Goal: Navigation & Orientation: Find specific page/section

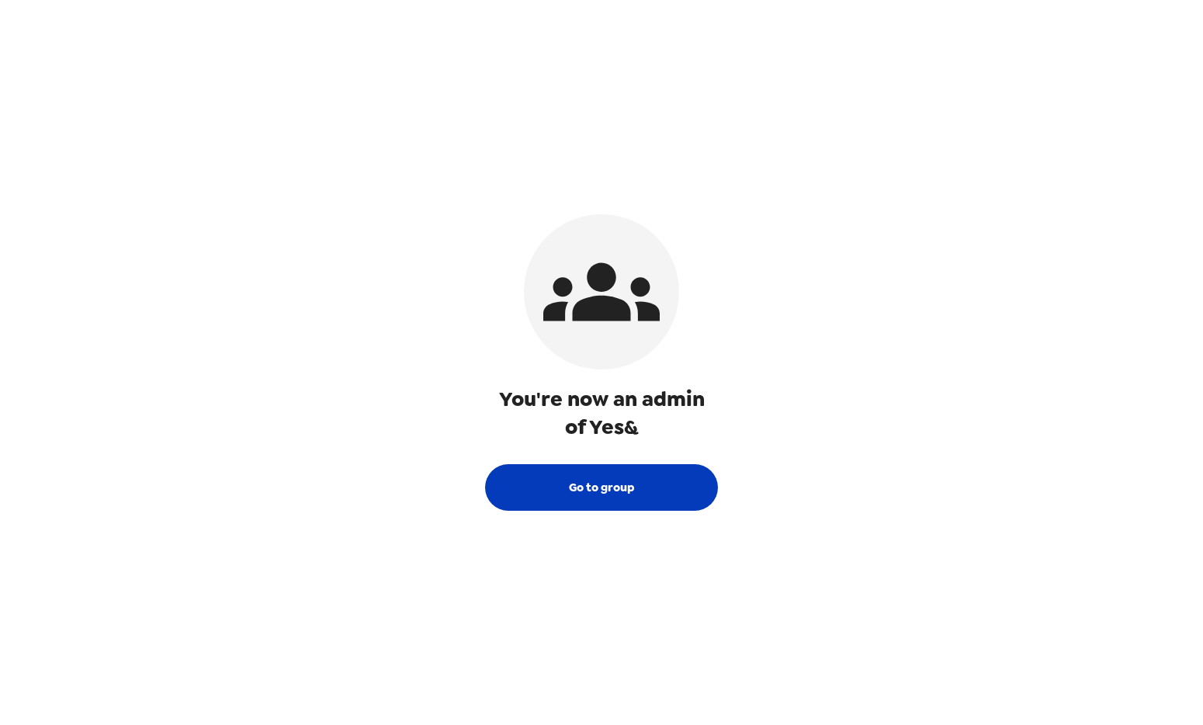
click at [647, 477] on button "Go to group" at bounding box center [601, 487] width 233 height 47
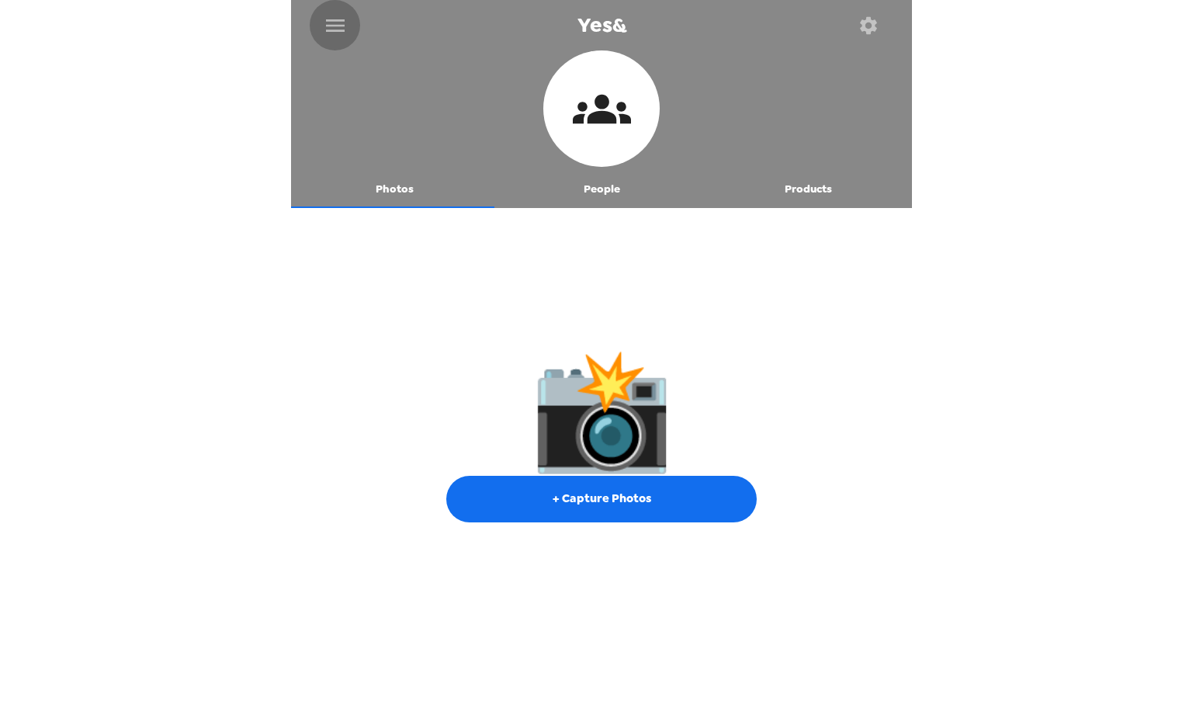
click at [330, 21] on icon "menu" at bounding box center [335, 25] width 25 height 25
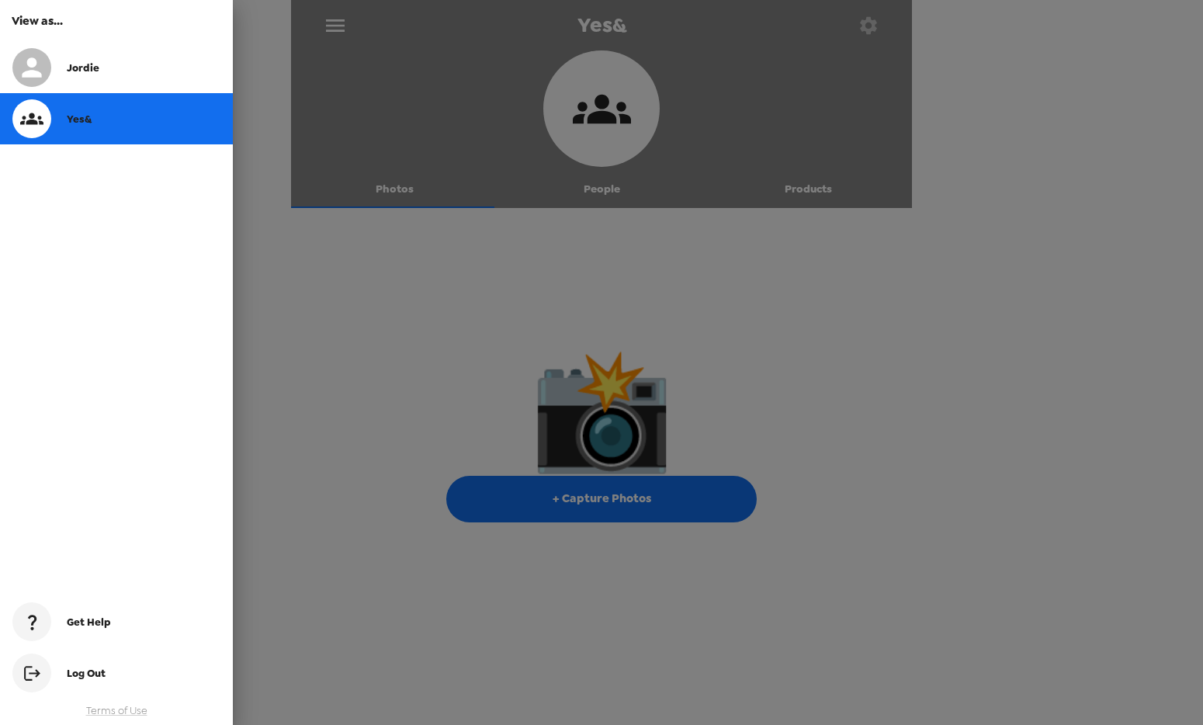
click at [590, 213] on div at bounding box center [601, 362] width 1203 height 725
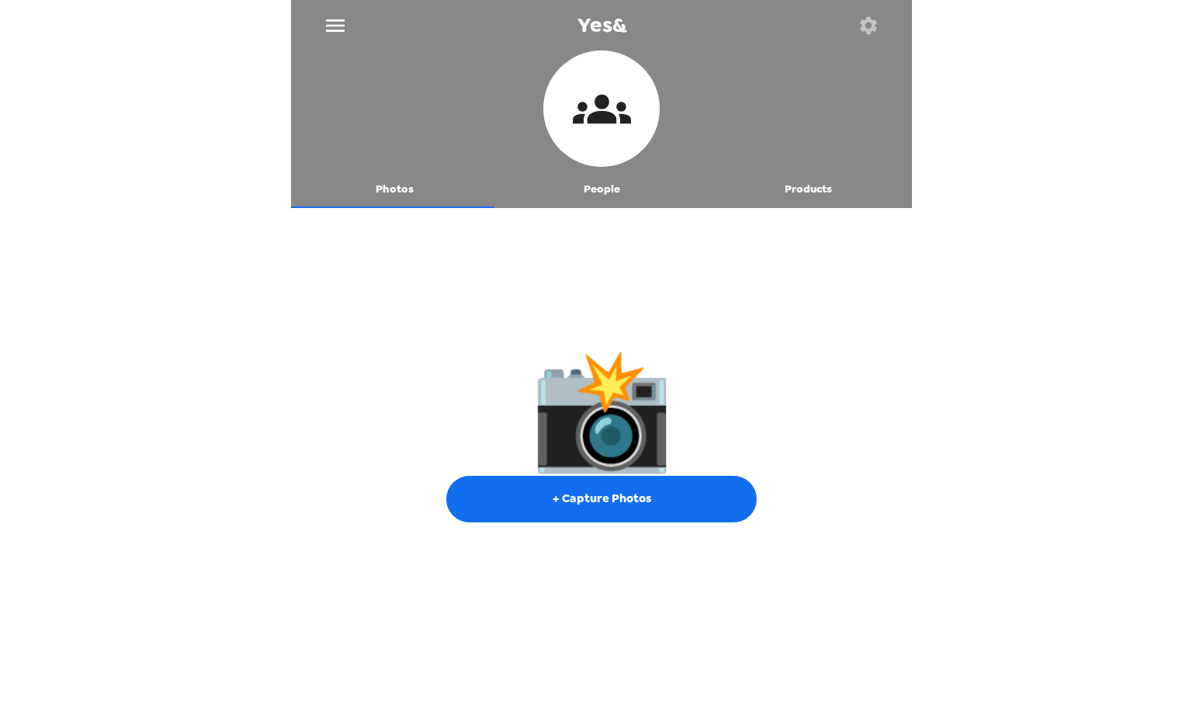
click at [858, 19] on icon "button" at bounding box center [869, 26] width 22 height 22
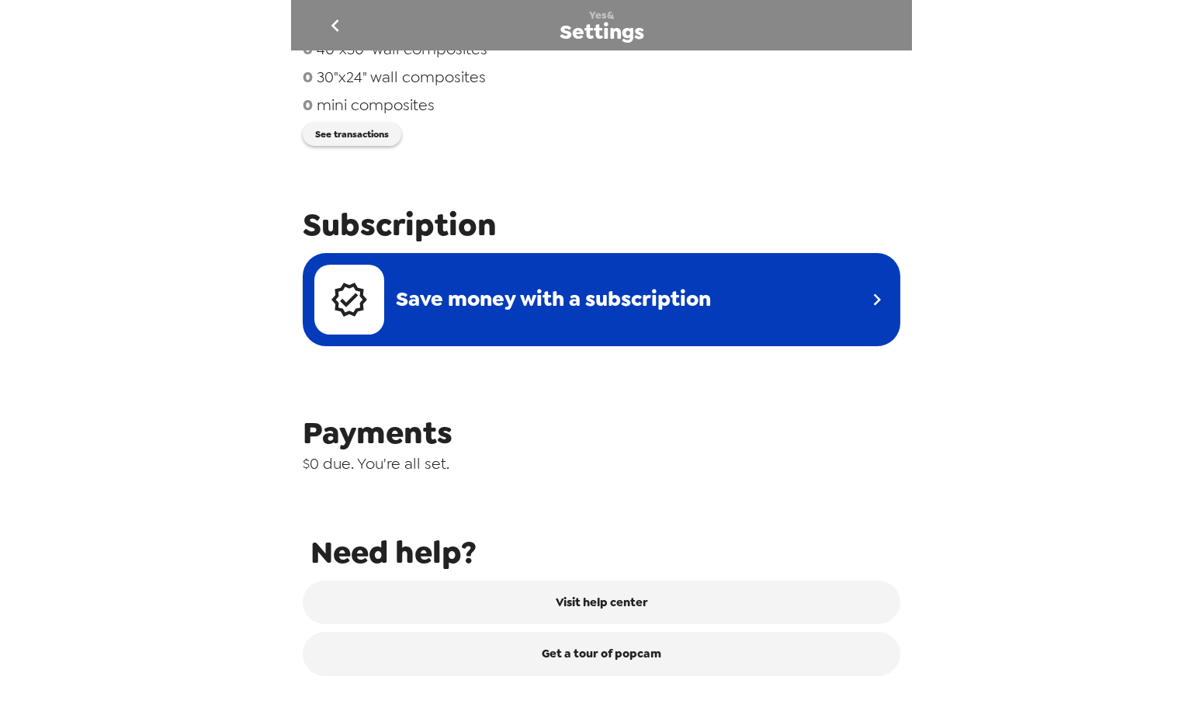
scroll to position [480, 0]
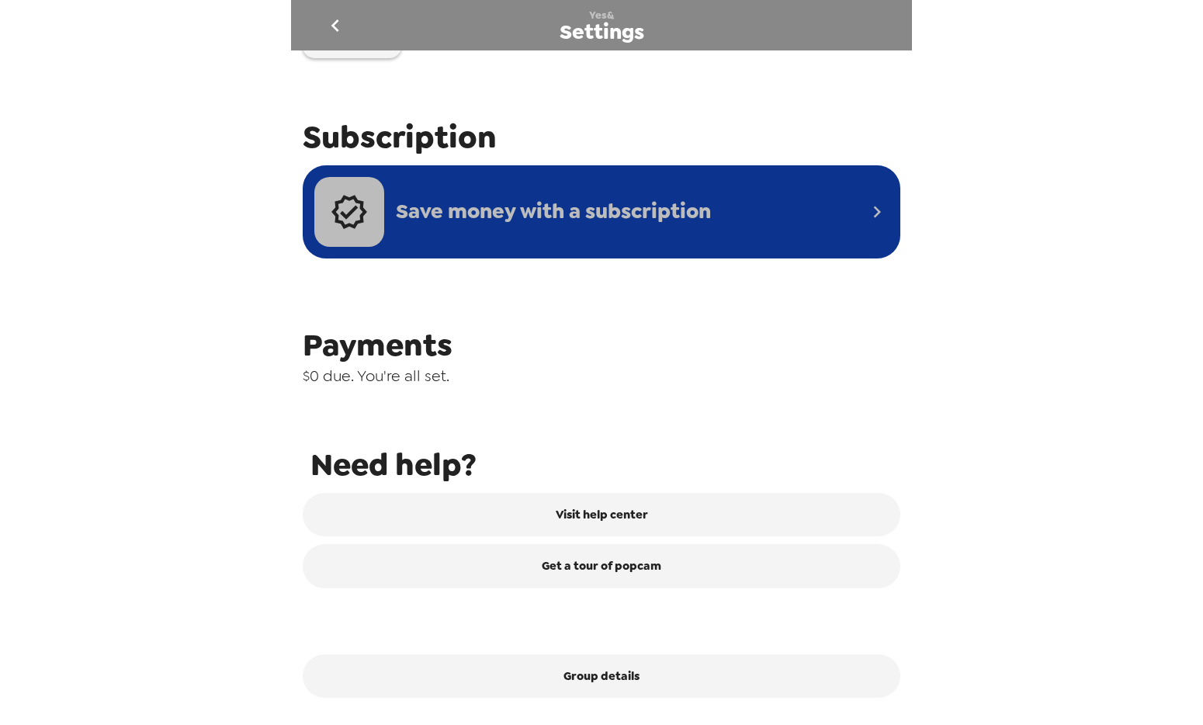
click at [631, 223] on span "Save money with a subscription" at bounding box center [553, 211] width 315 height 29
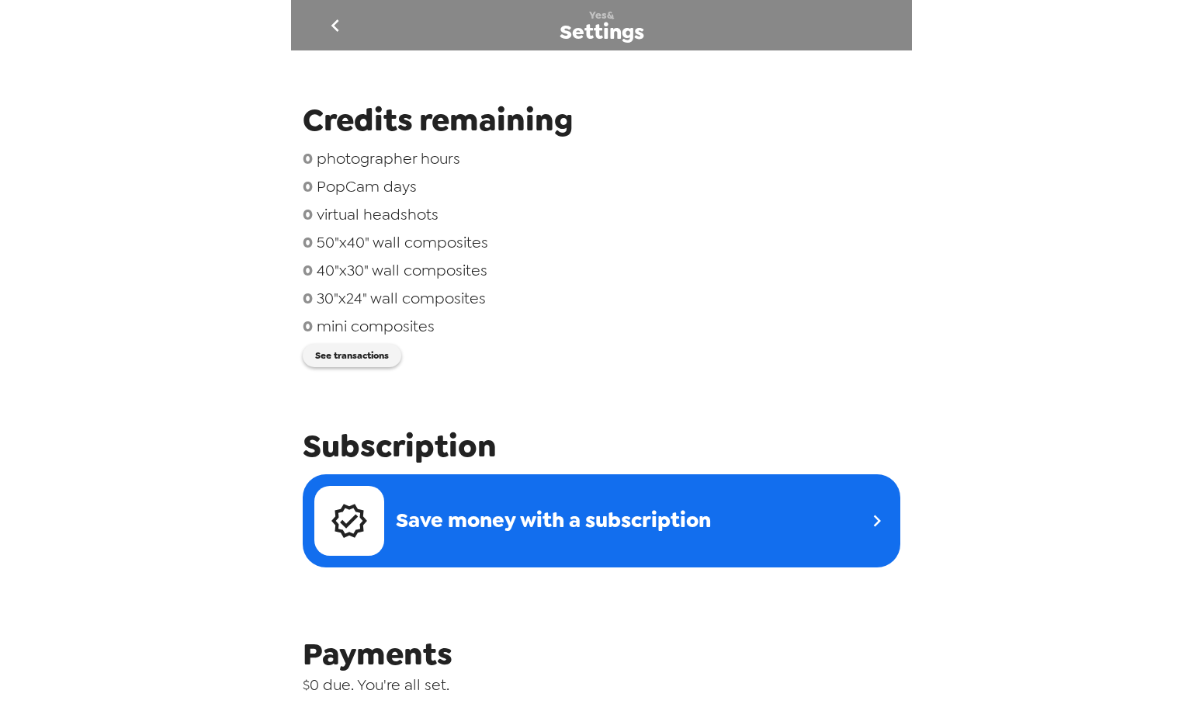
scroll to position [0, 0]
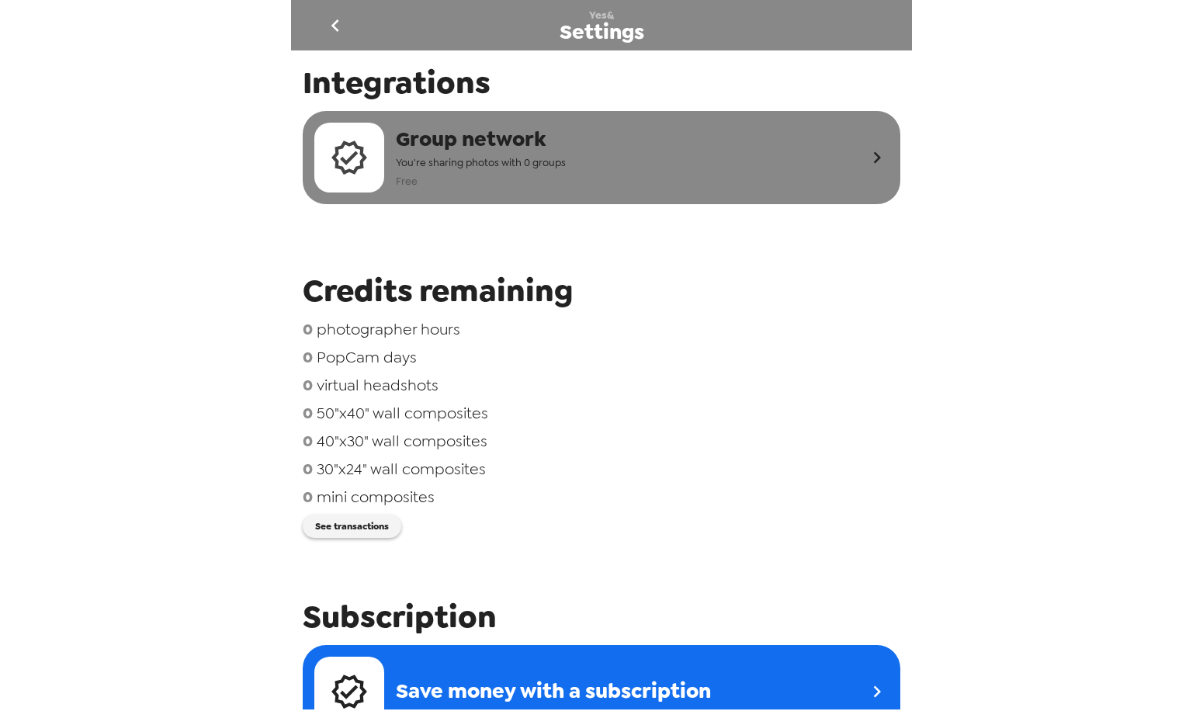
click at [592, 179] on div "Group network You're sharing photos with 0 groups Free" at bounding box center [589, 158] width 551 height 70
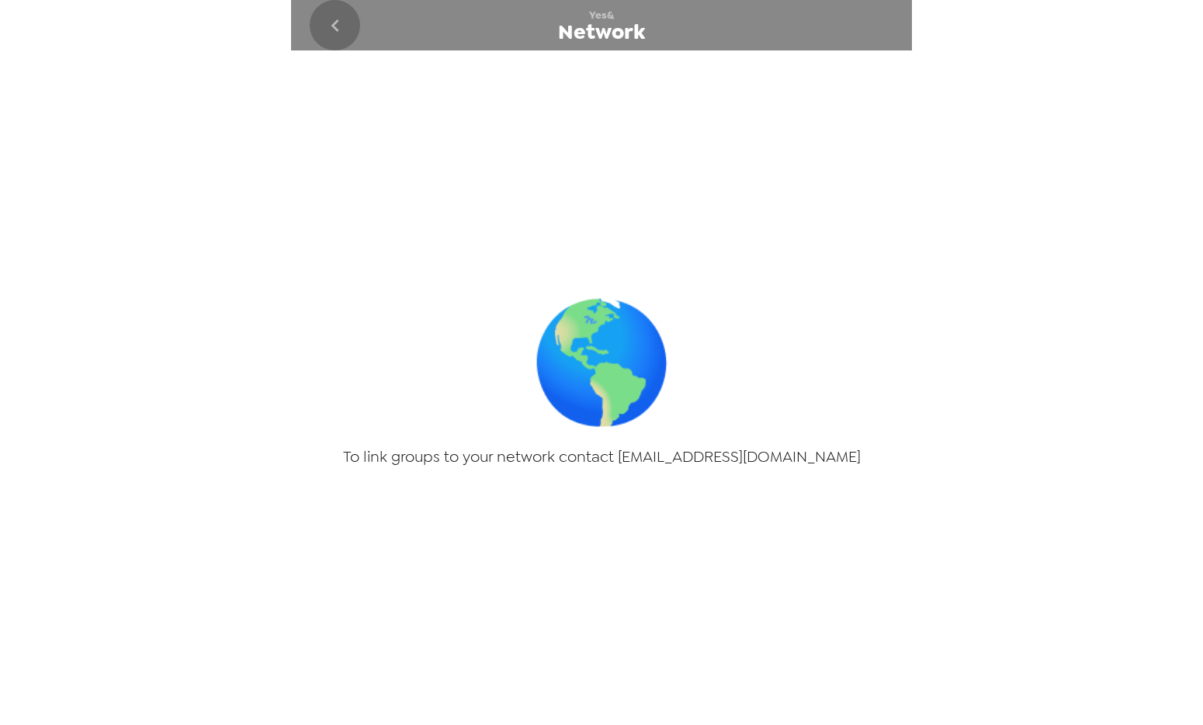
click at [330, 28] on icon "go back" at bounding box center [335, 25] width 25 height 25
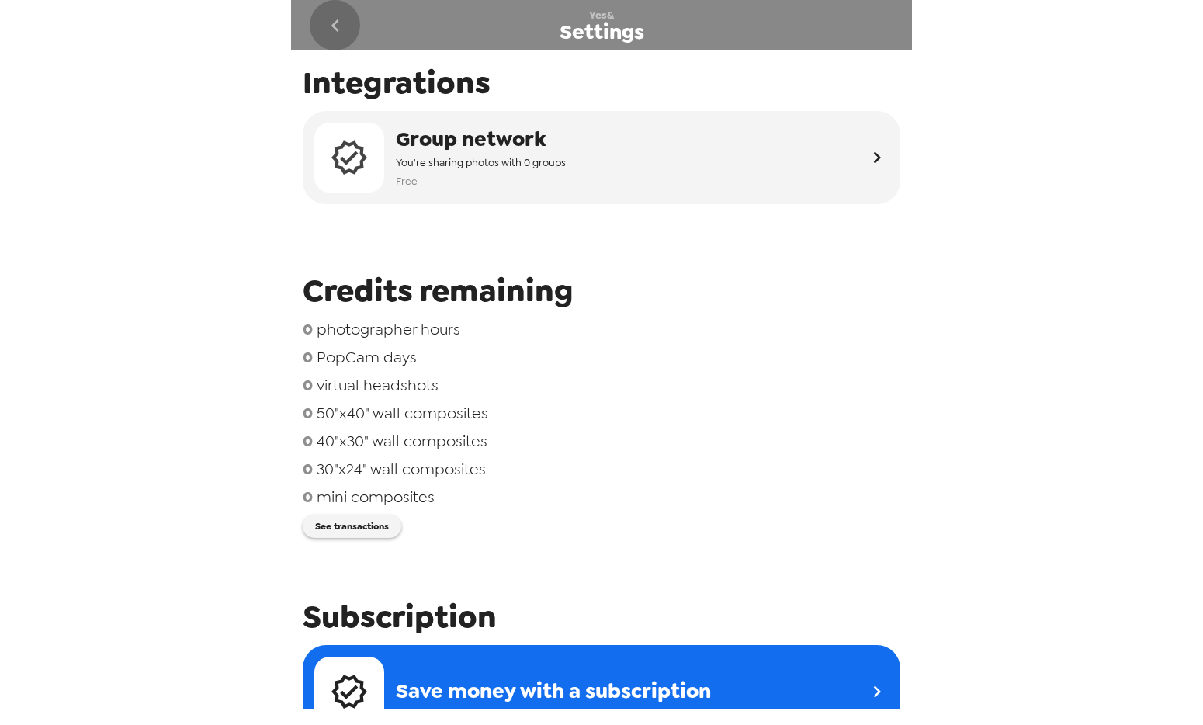
click at [330, 28] on icon "go back" at bounding box center [335, 25] width 25 height 25
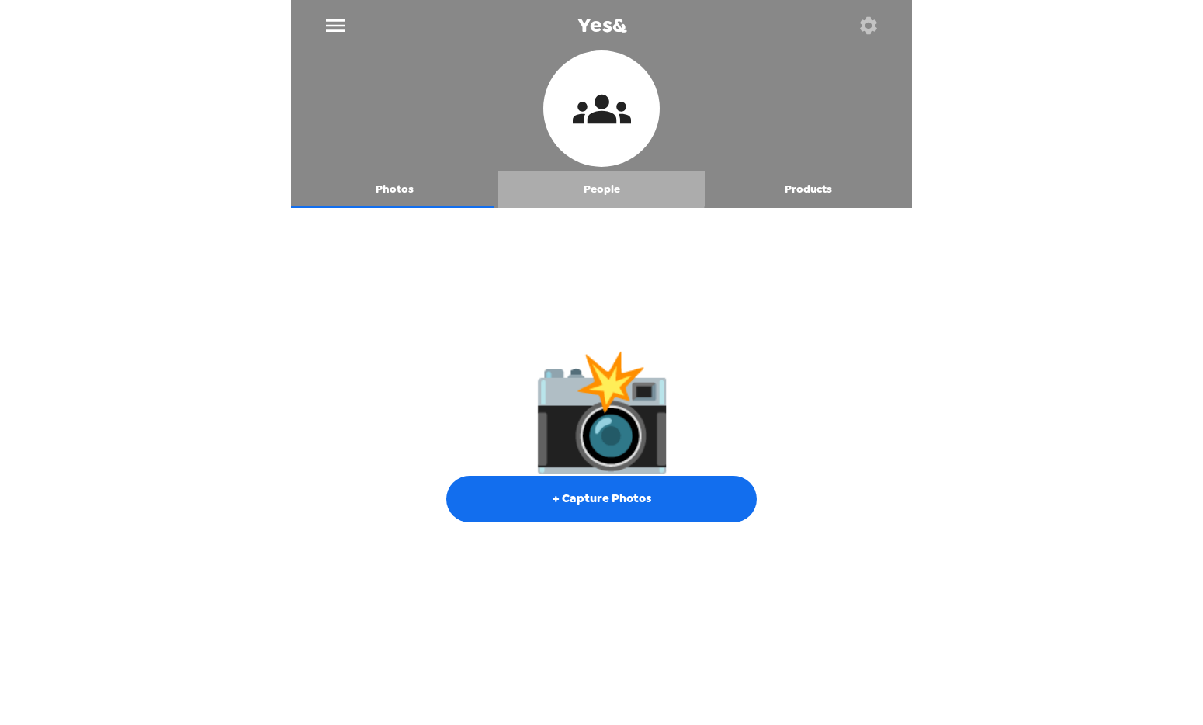
click at [597, 187] on button "People" at bounding box center [601, 189] width 207 height 37
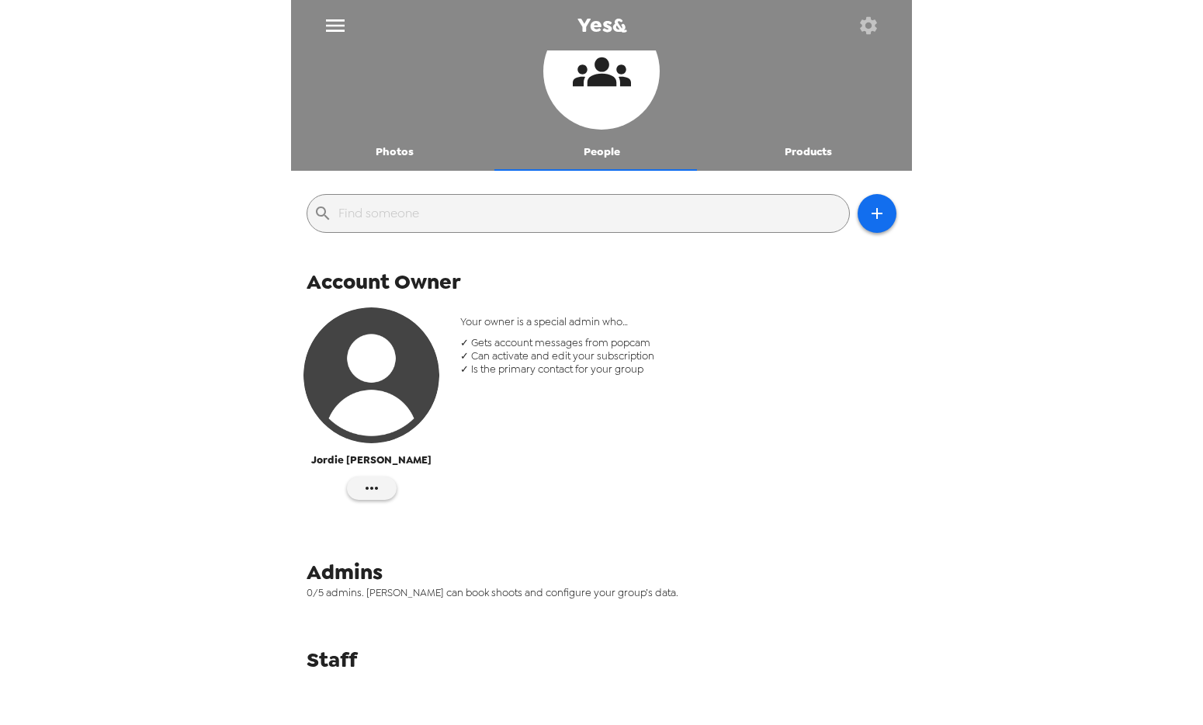
scroll to position [44, 0]
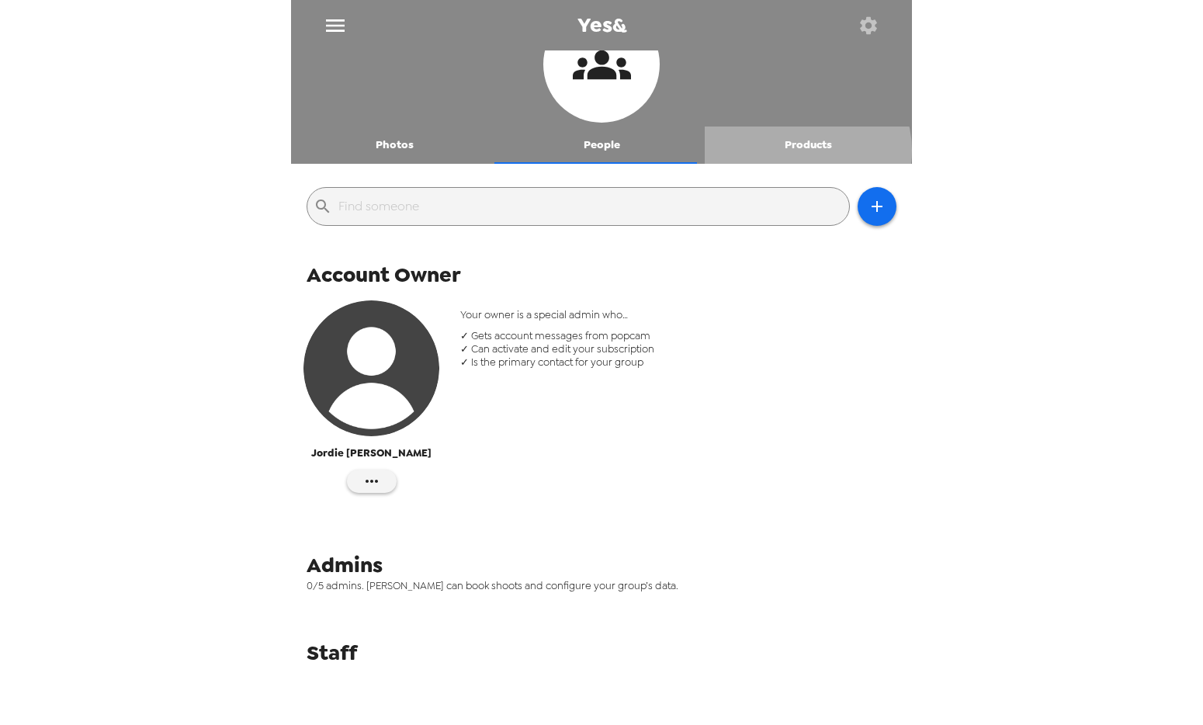
click at [798, 151] on button "Products" at bounding box center [808, 145] width 207 height 37
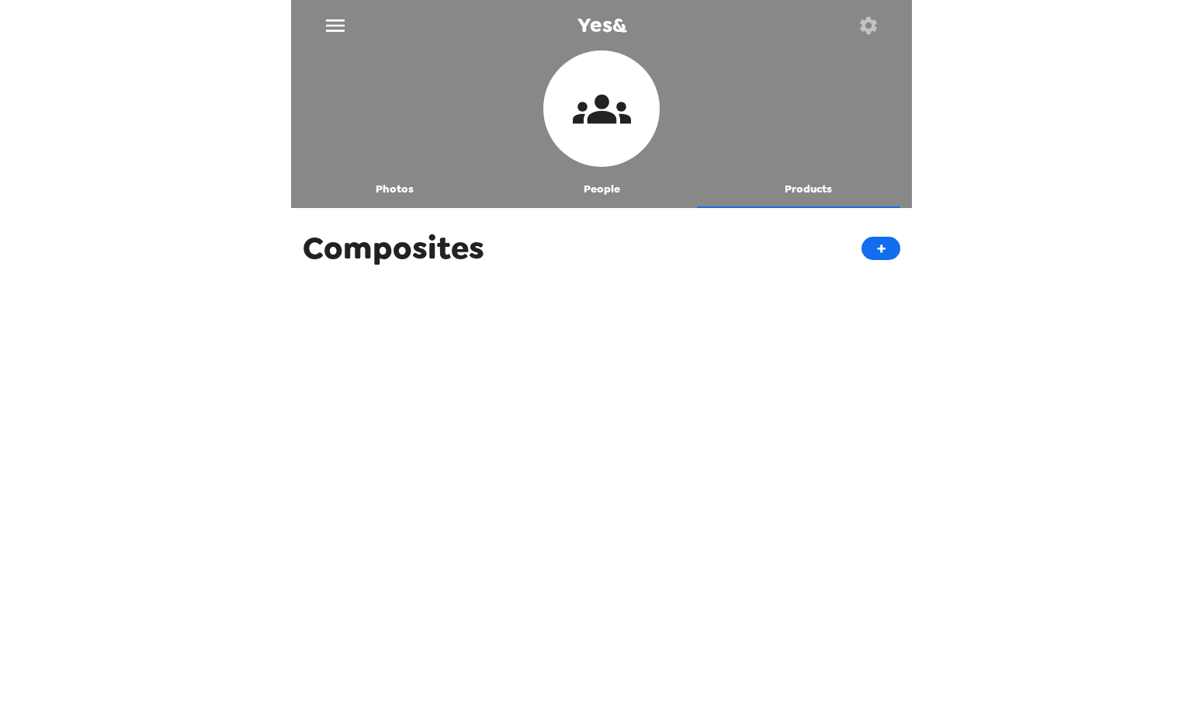
click at [325, 13] on icon "menu" at bounding box center [335, 25] width 25 height 25
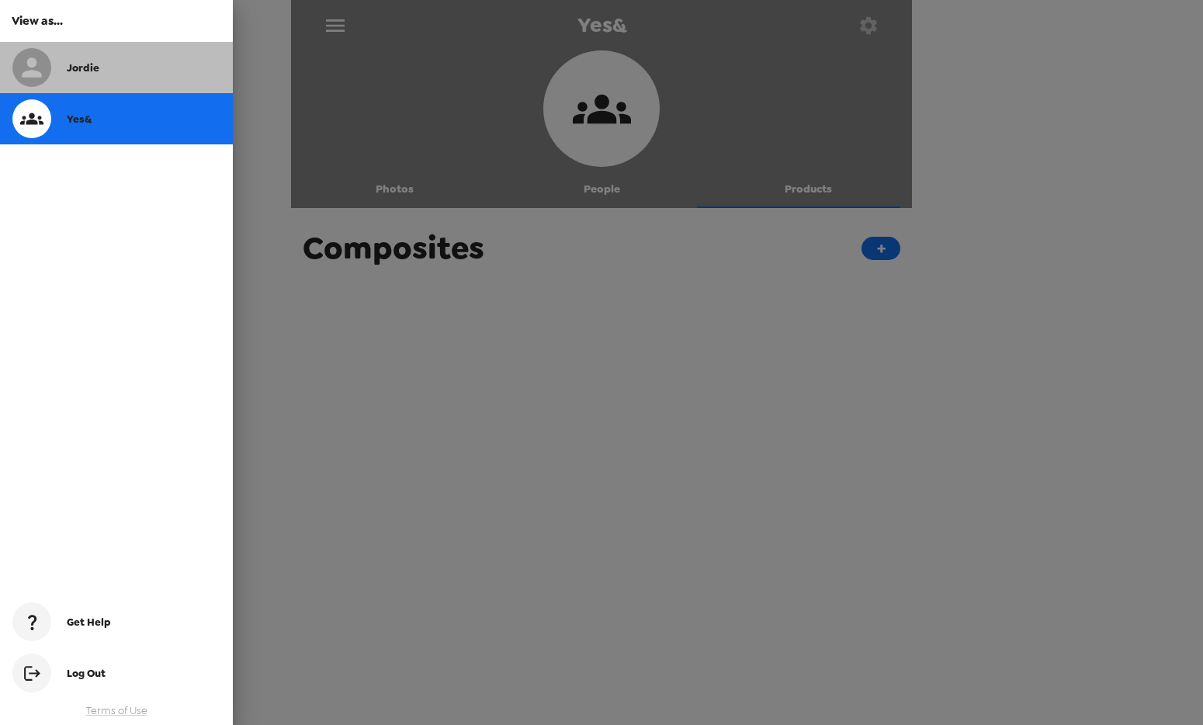
click at [149, 65] on div "Jordie" at bounding box center [144, 67] width 154 height 13
